Goal: Information Seeking & Learning: Learn about a topic

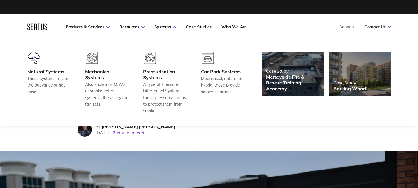
click at [45, 73] on div "Natural Systems" at bounding box center [48, 72] width 43 height 6
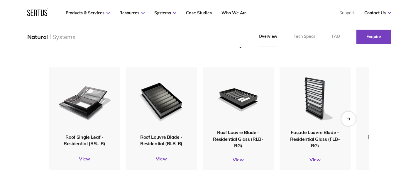
scroll to position [646, 0]
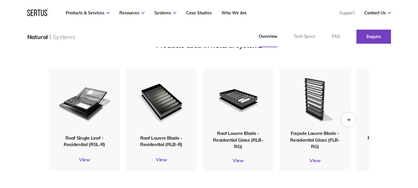
click at [345, 122] on div "Next slide" at bounding box center [348, 119] width 14 height 14
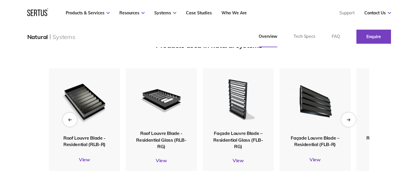
click at [345, 122] on div "Next slide" at bounding box center [348, 119] width 14 height 14
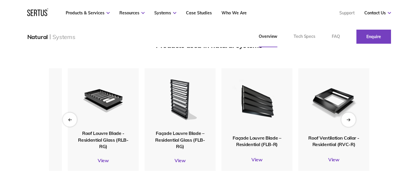
click at [345, 122] on div "Next slide" at bounding box center [348, 119] width 14 height 14
click at [349, 120] on icon "Next slide" at bounding box center [349, 119] width 4 height 3
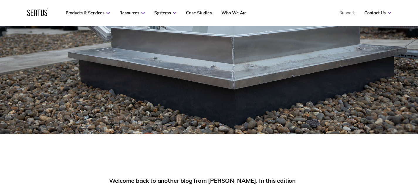
scroll to position [200, 0]
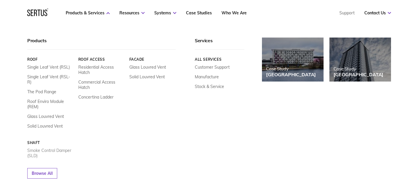
scroll to position [104, 0]
